Goal: Task Accomplishment & Management: Complete application form

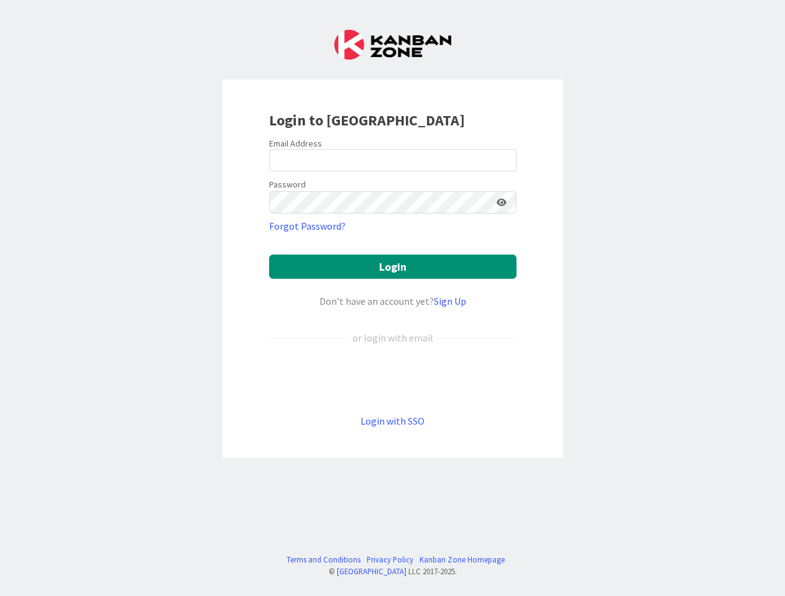
click at [392, 298] on div "Don’t have an account yet? Sign Up" at bounding box center [392, 301] width 247 height 15
click at [501, 203] on icon at bounding box center [501, 202] width 10 height 9
click at [393, 266] on button "Login" at bounding box center [392, 267] width 247 height 24
